Goal: Check status: Check status

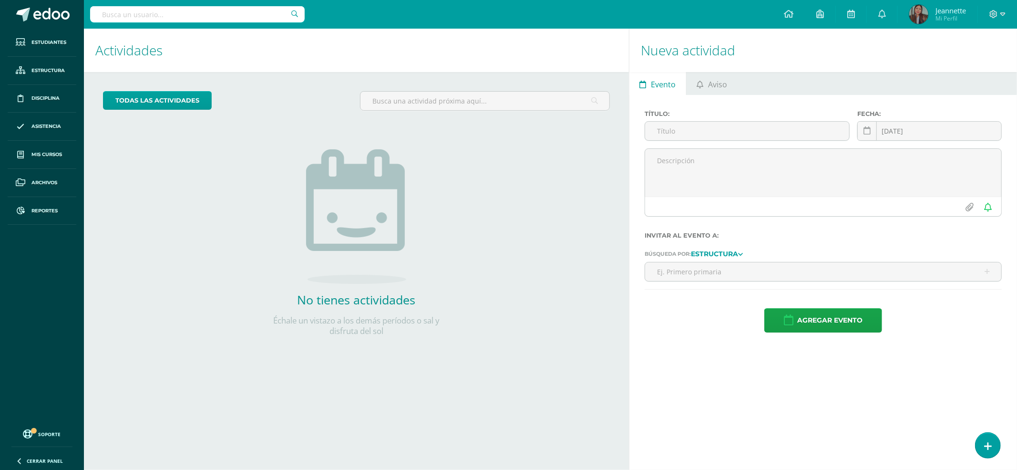
click at [253, 17] on input "text" at bounding box center [197, 14] width 215 height 16
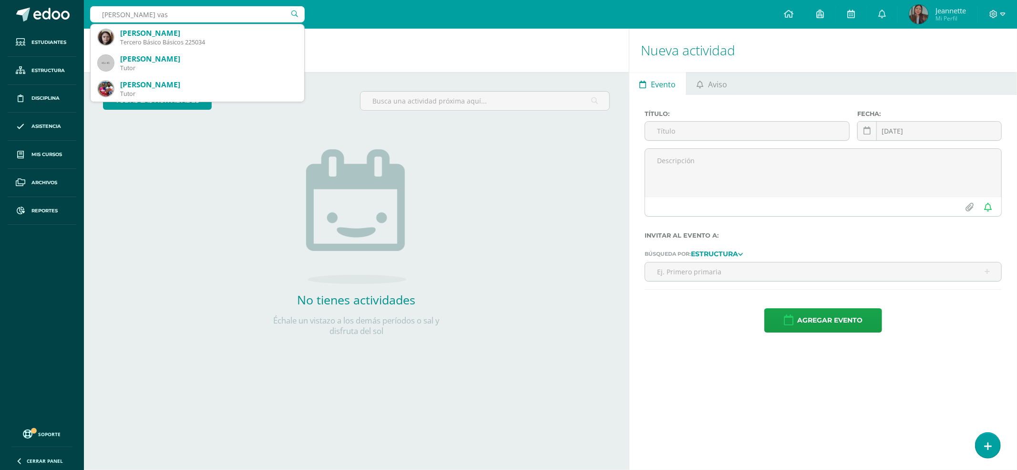
type input "danna vasq"
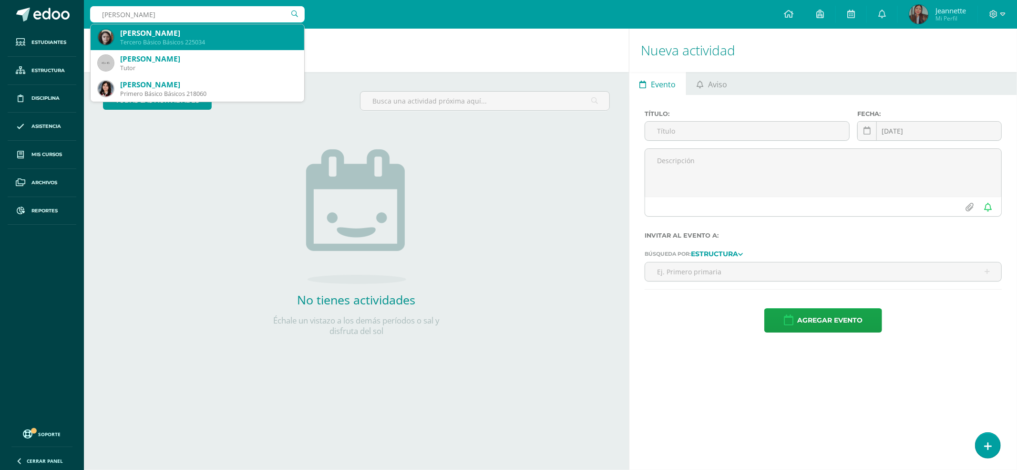
click at [221, 33] on div "Danna Marcela Vasquez Fernández" at bounding box center [208, 33] width 176 height 10
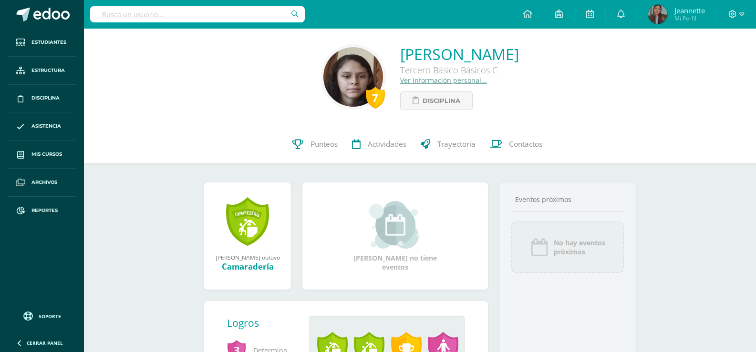
drag, startPoint x: 0, startPoint y: 0, endPoint x: 194, endPoint y: 133, distance: 235.3
click at [194, 133] on div "7 Danna Vasquez 225034 Punteos Actividades Trayectoria Contactos" at bounding box center [420, 144] width 672 height 38
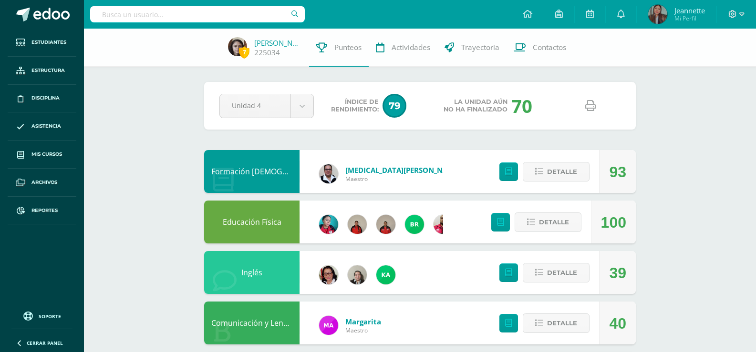
click at [586, 103] on icon at bounding box center [590, 106] width 10 height 10
click at [174, 15] on input "text" at bounding box center [197, 14] width 215 height 16
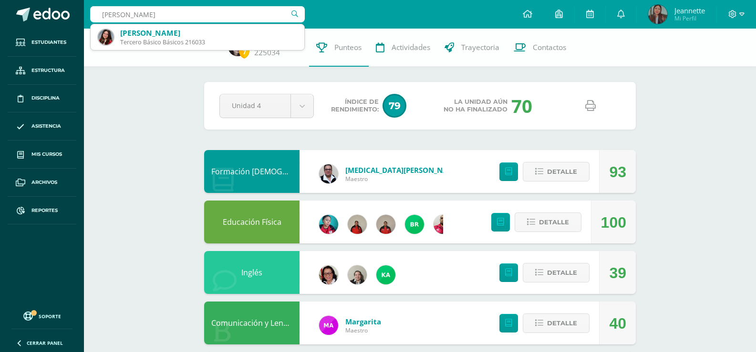
type input "[PERSON_NAME]"
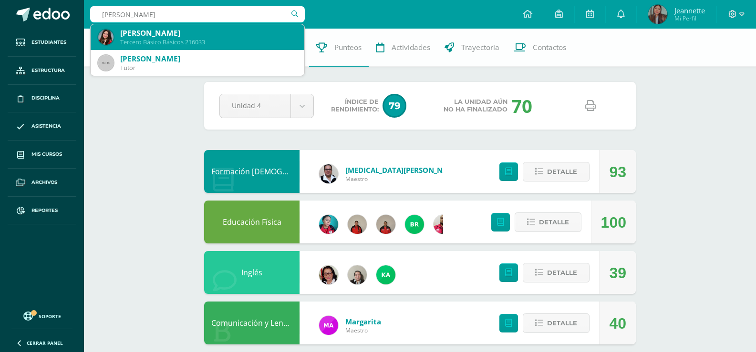
click at [172, 36] on div "Fátima Sophia Argueta Soberanis" at bounding box center [208, 33] width 176 height 10
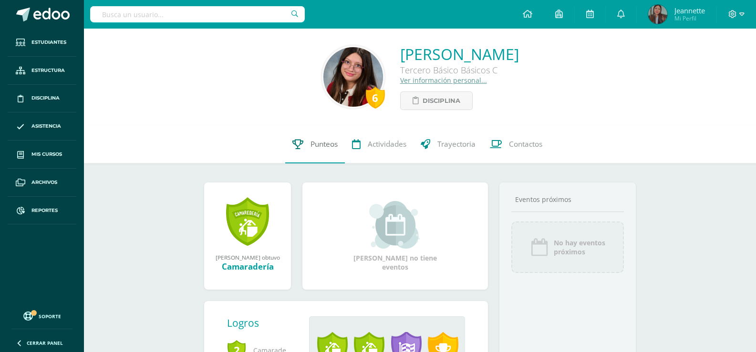
click at [324, 149] on span "Punteos" at bounding box center [323, 144] width 27 height 10
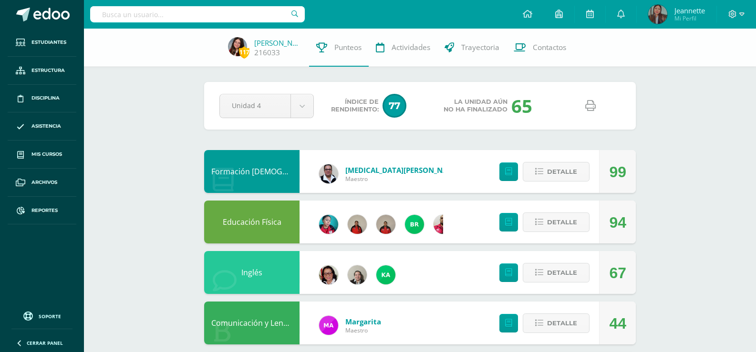
click at [592, 109] on icon at bounding box center [590, 106] width 10 height 10
click at [162, 28] on div at bounding box center [197, 14] width 215 height 29
click at [174, 15] on input "text" at bounding box center [197, 14] width 215 height 16
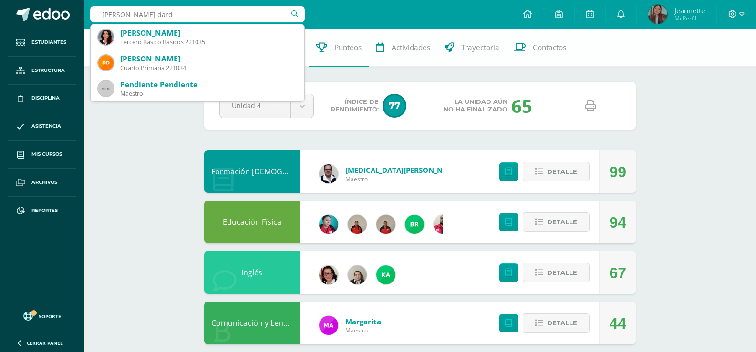
type input "indira dardo"
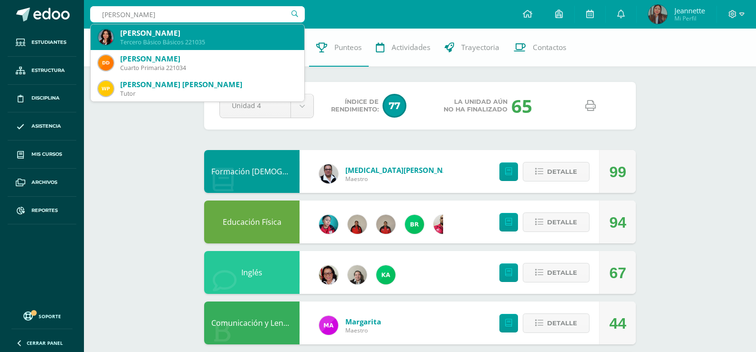
drag, startPoint x: 169, startPoint y: 37, endPoint x: 169, endPoint y: 32, distance: 5.2
click at [169, 37] on div "Indira Daesha Dardón Ocampo" at bounding box center [208, 33] width 176 height 10
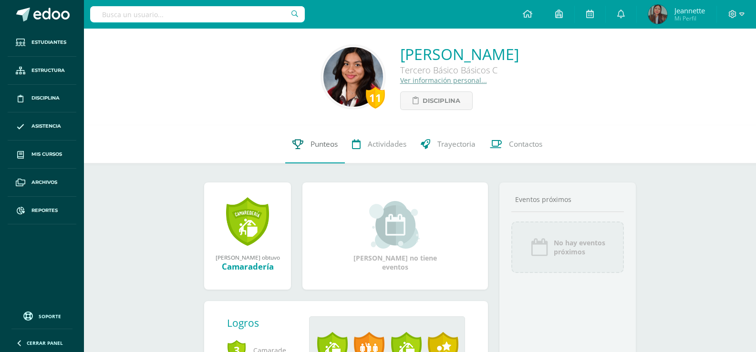
click at [320, 150] on link "Punteos" at bounding box center [315, 144] width 60 height 38
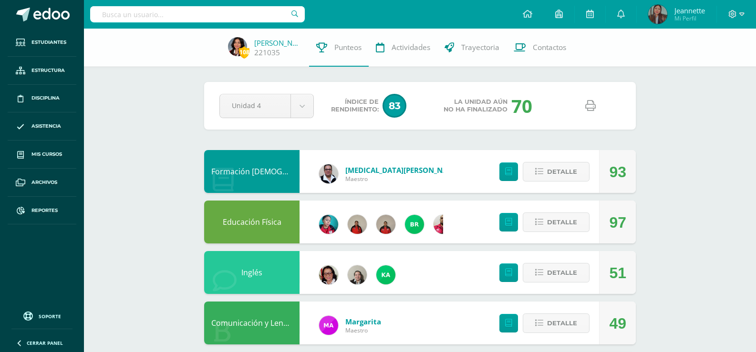
click at [589, 108] on icon at bounding box center [590, 106] width 10 height 10
click at [235, 14] on input "text" at bounding box center [197, 14] width 215 height 16
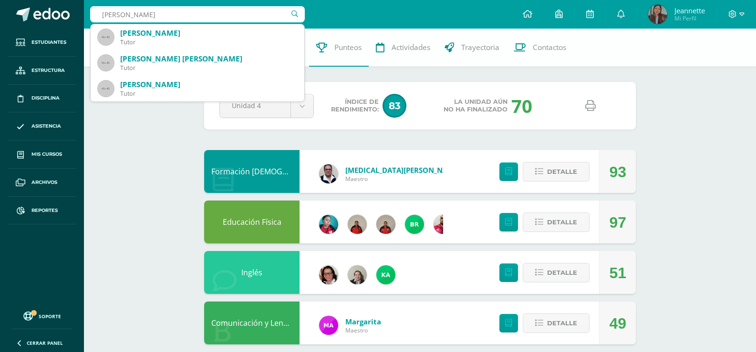
type input "María josé barillas"
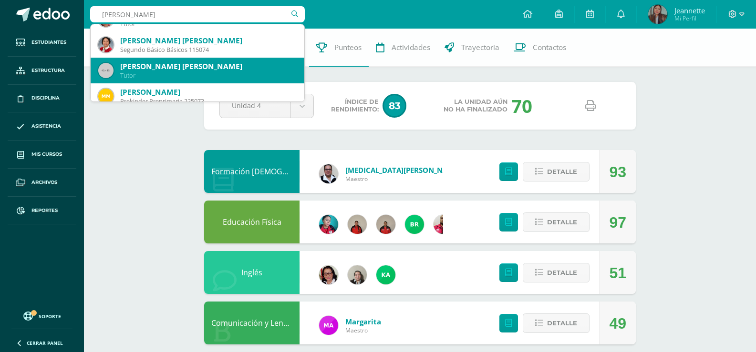
scroll to position [143, 0]
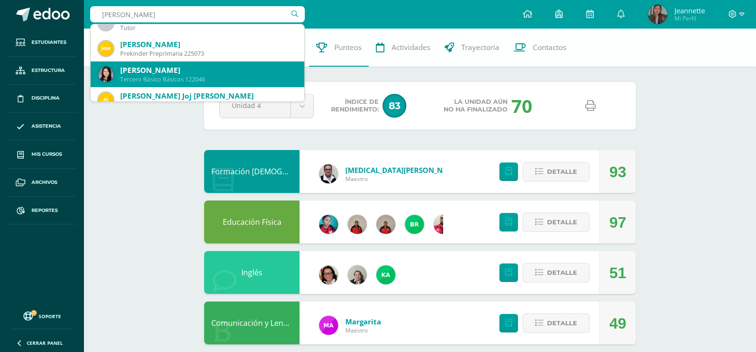
click at [248, 69] on div "Maria Jose Barillas Orellana" at bounding box center [208, 70] width 176 height 10
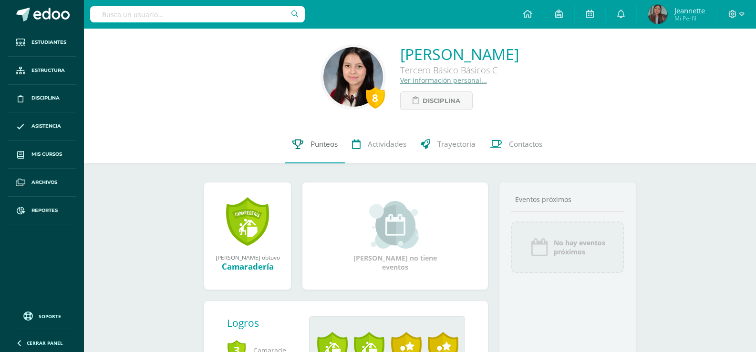
click at [324, 149] on span "Punteos" at bounding box center [323, 144] width 27 height 10
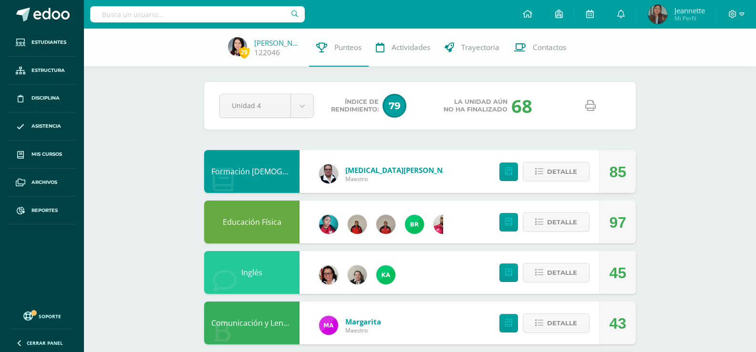
click at [594, 109] on icon at bounding box center [590, 106] width 10 height 10
